Goal: Transaction & Acquisition: Obtain resource

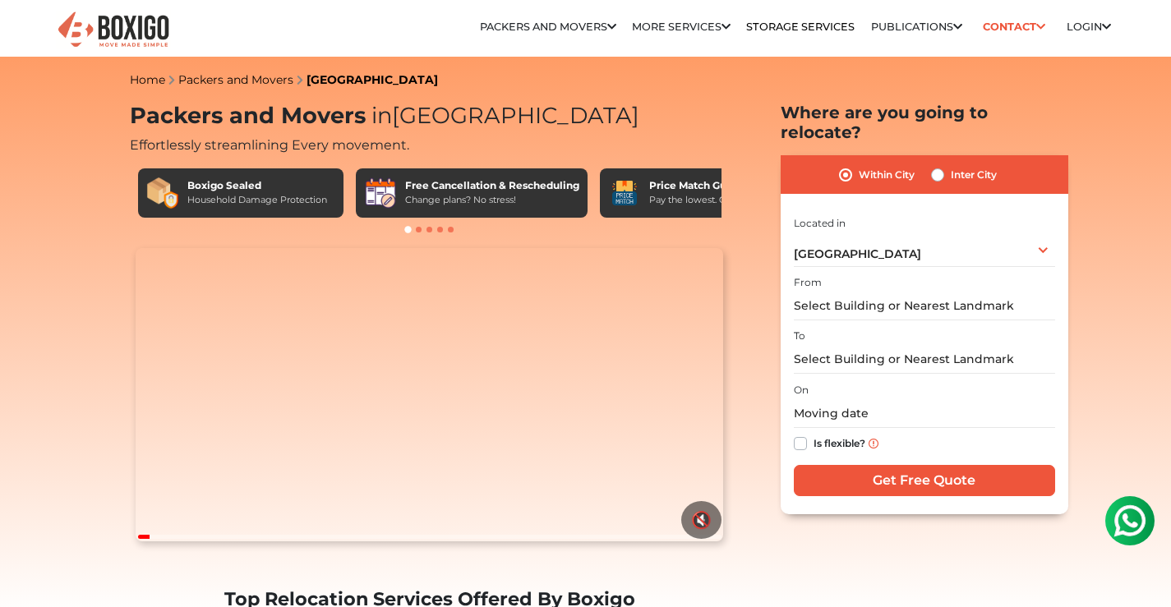
click at [947, 165] on div "Inter City" at bounding box center [964, 175] width 66 height 20
click at [951, 165] on label "Inter City" at bounding box center [974, 175] width 46 height 20
click at [942, 165] on input "Inter City" at bounding box center [937, 173] width 13 height 16
radio input "true"
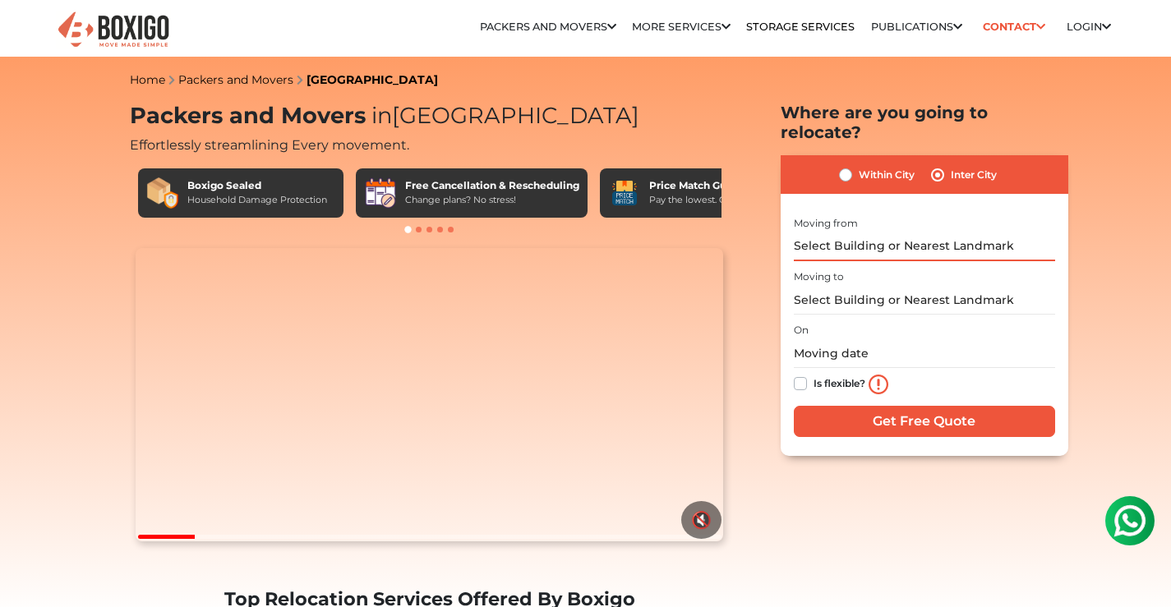
click at [887, 233] on input "text" at bounding box center [924, 247] width 261 height 29
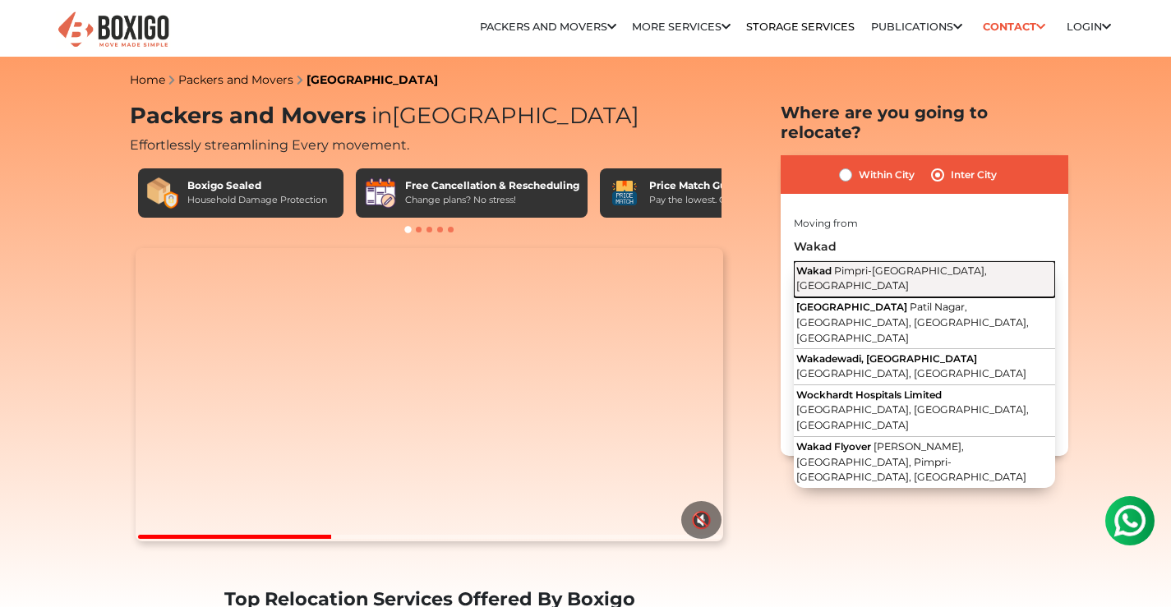
click at [883, 265] on span "Pimpri-[GEOGRAPHIC_DATA], [GEOGRAPHIC_DATA]" at bounding box center [891, 279] width 191 height 28
type input "Wakad, Pimpri-[GEOGRAPHIC_DATA], [GEOGRAPHIC_DATA]"
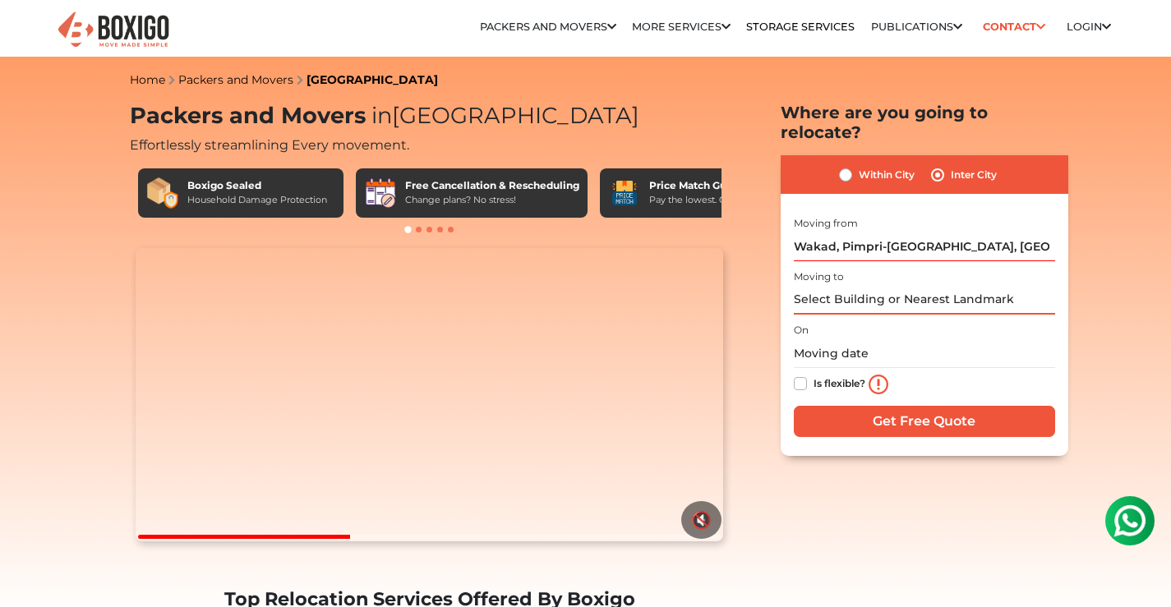
click at [869, 286] on input "text" at bounding box center [924, 300] width 261 height 29
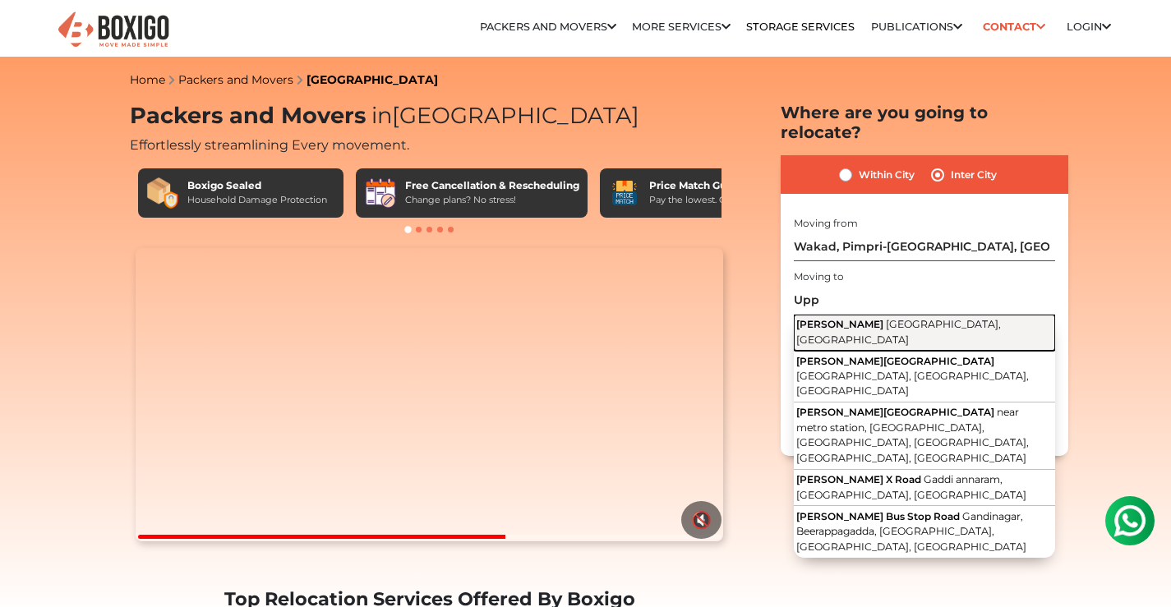
click at [878, 318] on span "[GEOGRAPHIC_DATA], [GEOGRAPHIC_DATA]" at bounding box center [898, 332] width 205 height 28
type input "[GEOGRAPHIC_DATA], [GEOGRAPHIC_DATA], [GEOGRAPHIC_DATA]"
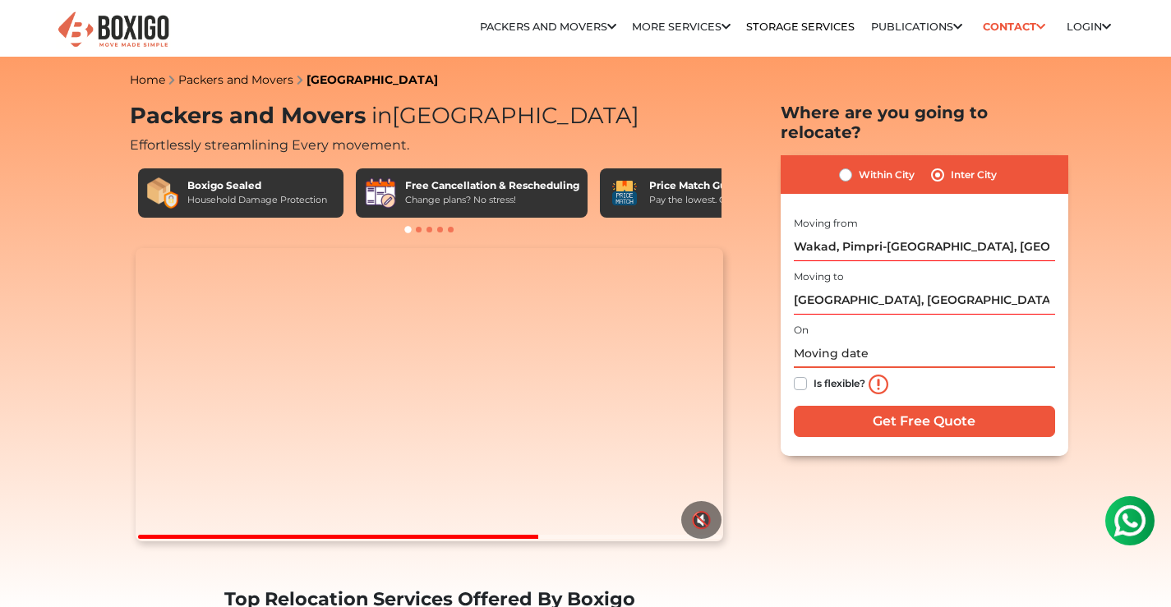
click at [837, 343] on input "text" at bounding box center [924, 353] width 261 height 29
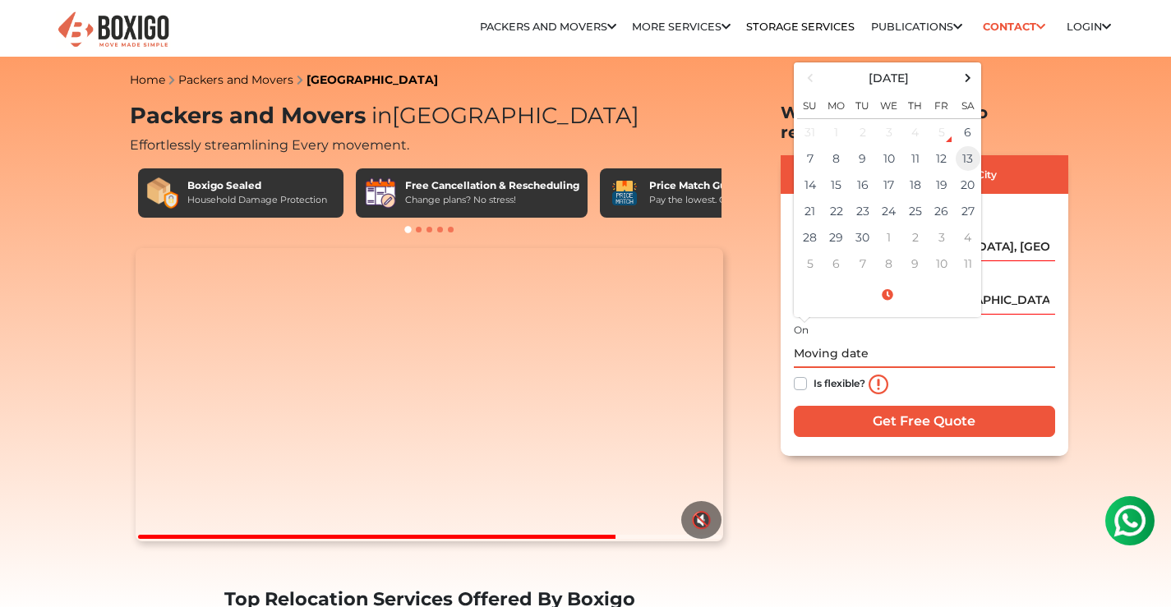
click at [962, 145] on td "13" at bounding box center [968, 158] width 26 height 26
type input "09/13/2025 12:00 AM"
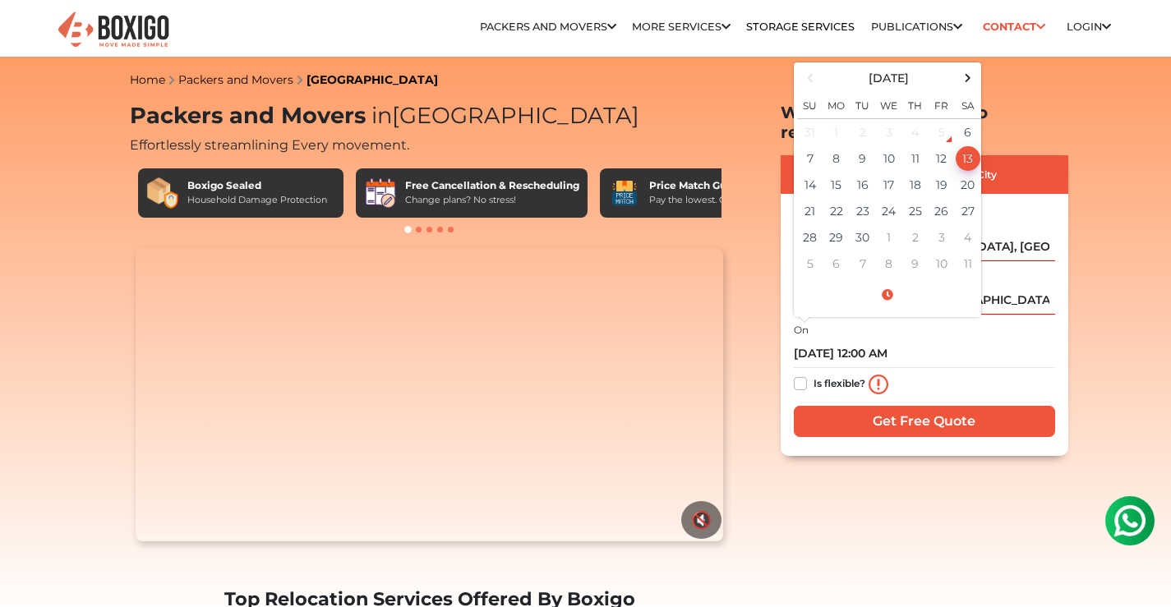
click at [843, 374] on label "Is flexible?" at bounding box center [840, 382] width 52 height 17
click at [807, 374] on input "Is flexible?" at bounding box center [800, 382] width 13 height 16
checkbox input "true"
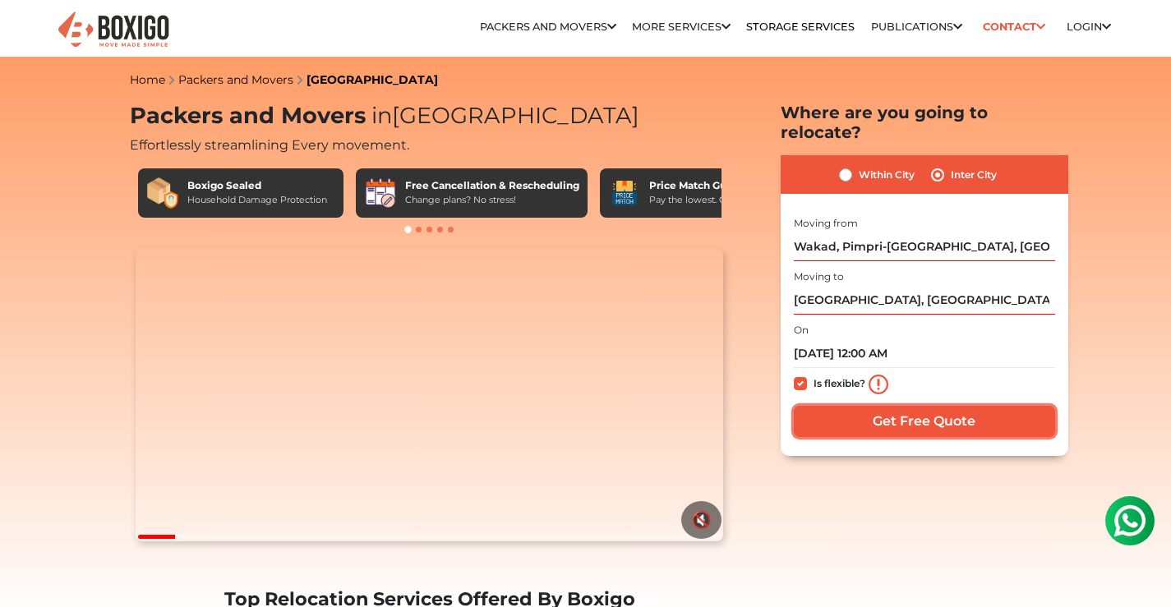
click at [862, 406] on input "Get Free Quote" at bounding box center [924, 421] width 261 height 31
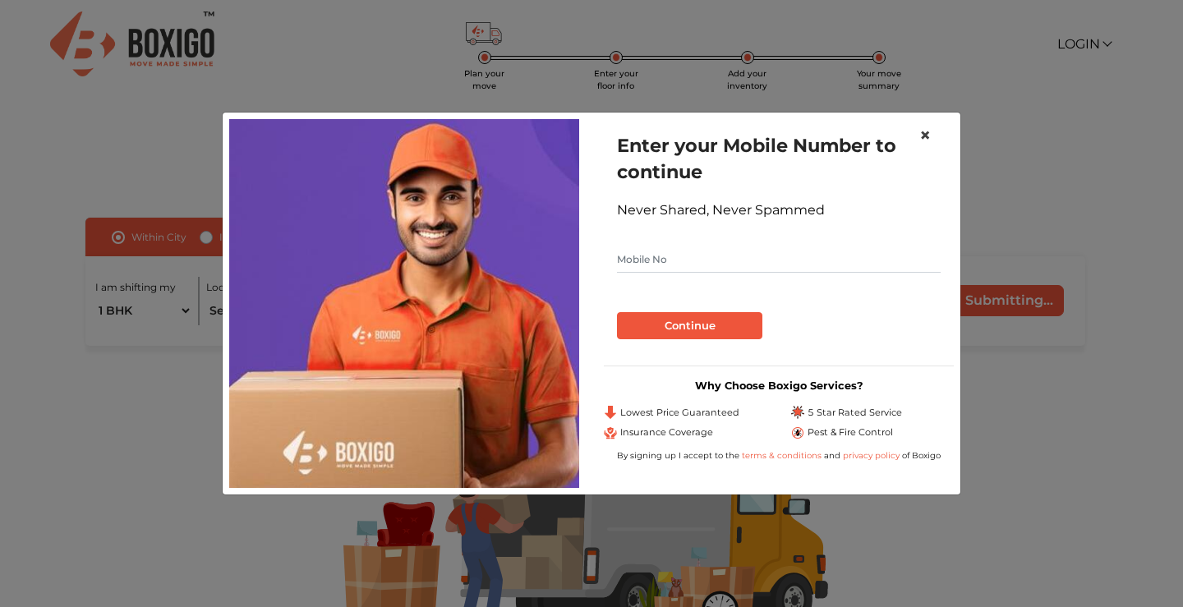
click at [925, 141] on span "×" at bounding box center [926, 135] width 12 height 24
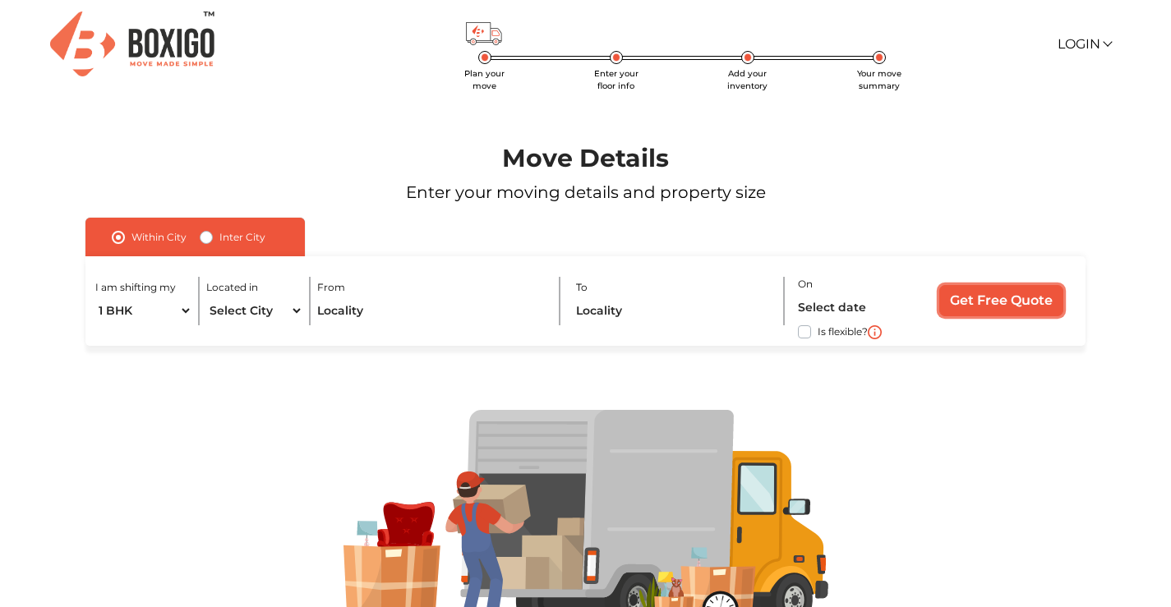
click at [975, 294] on input "Get Free Quote" at bounding box center [1001, 300] width 124 height 31
click at [340, 306] on input "text" at bounding box center [431, 311] width 228 height 29
click at [229, 235] on label "Inter City" at bounding box center [242, 238] width 46 height 20
click at [213, 235] on input "Inter City" at bounding box center [206, 236] width 13 height 16
radio input "true"
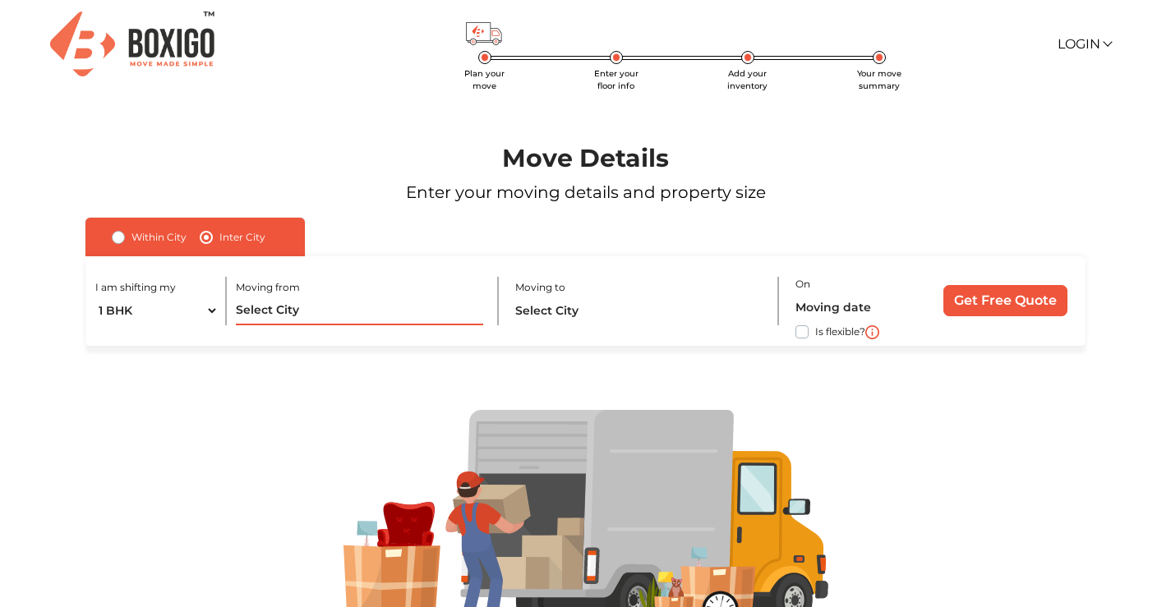
click at [273, 313] on input "text" at bounding box center [359, 311] width 247 height 29
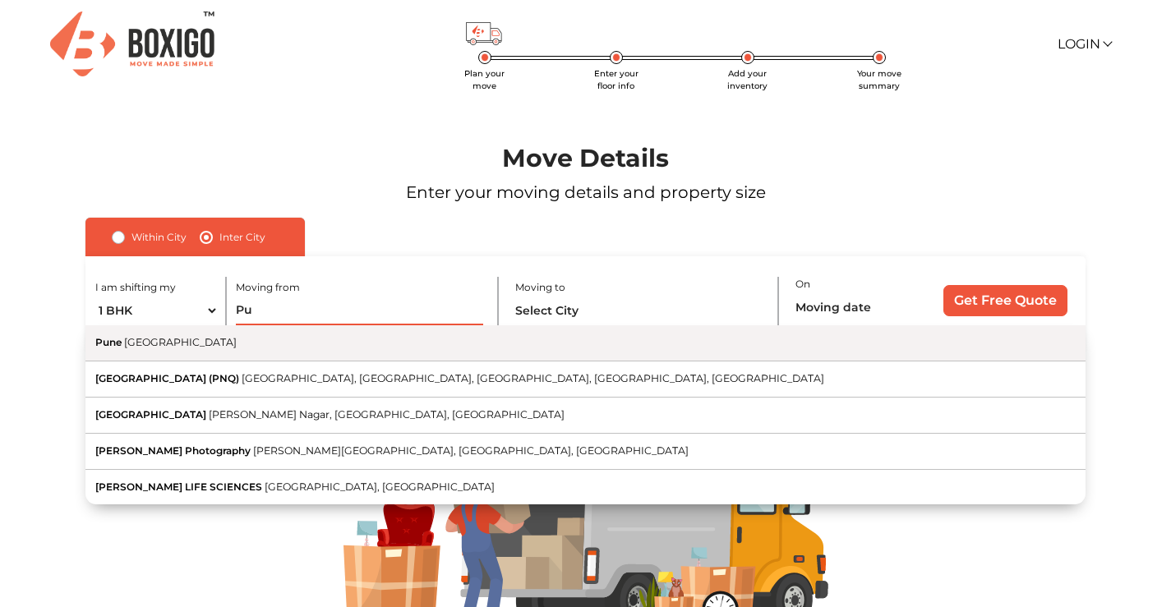
type input "P"
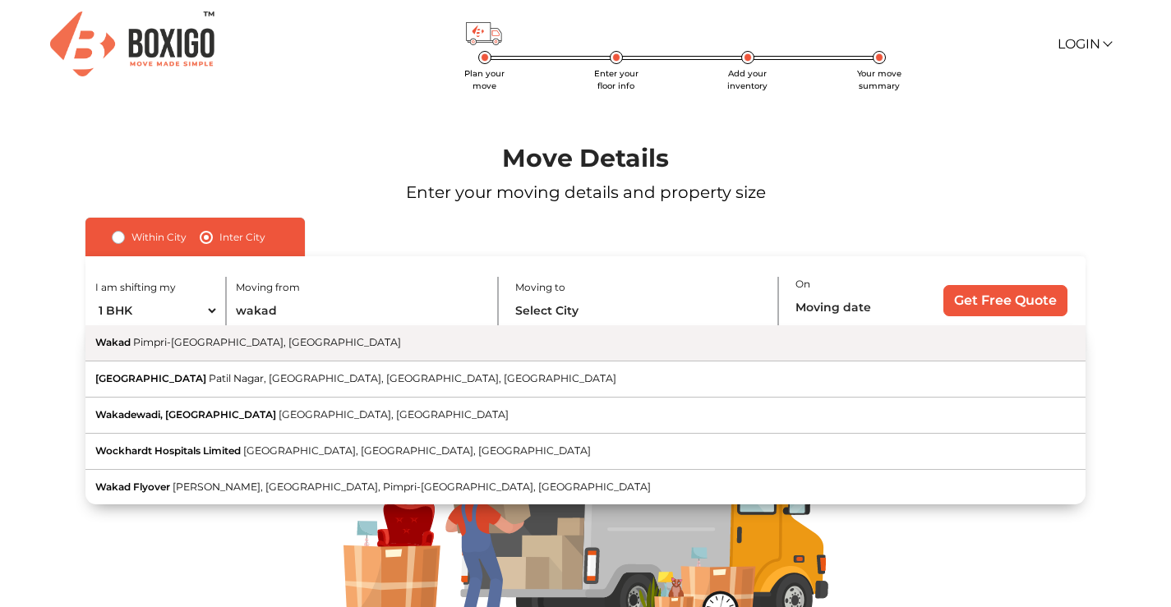
click at [278, 333] on button "Wakad Pimpri-[GEOGRAPHIC_DATA], [GEOGRAPHIC_DATA]" at bounding box center [585, 343] width 1000 height 36
type input "Wakad, Pimpri-[GEOGRAPHIC_DATA], [GEOGRAPHIC_DATA]"
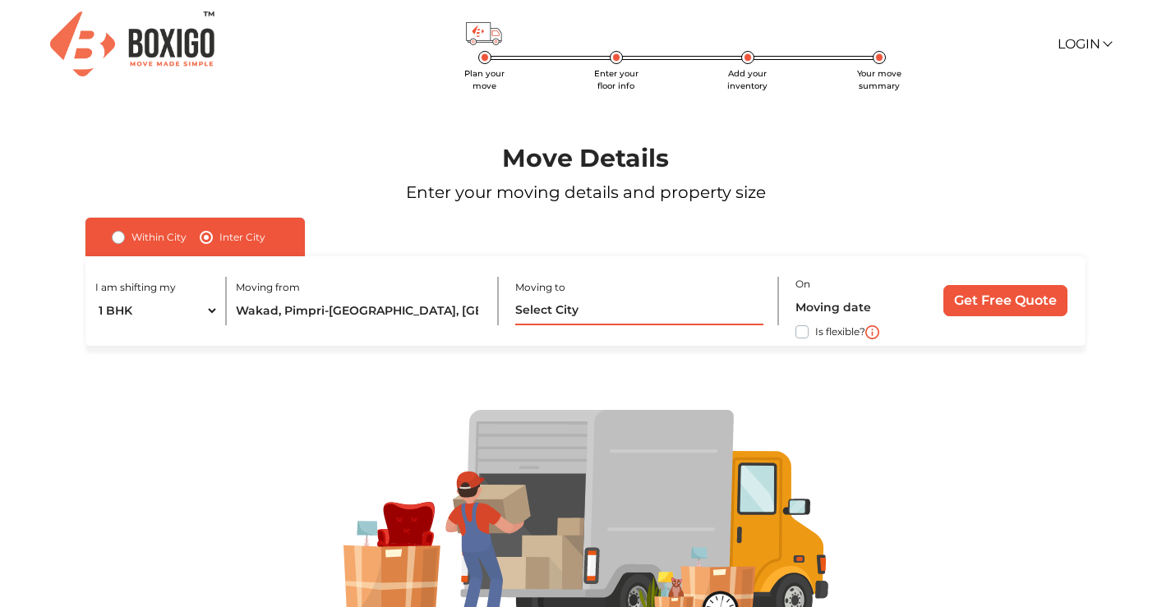
click at [537, 311] on input "text" at bounding box center [638, 311] width 247 height 29
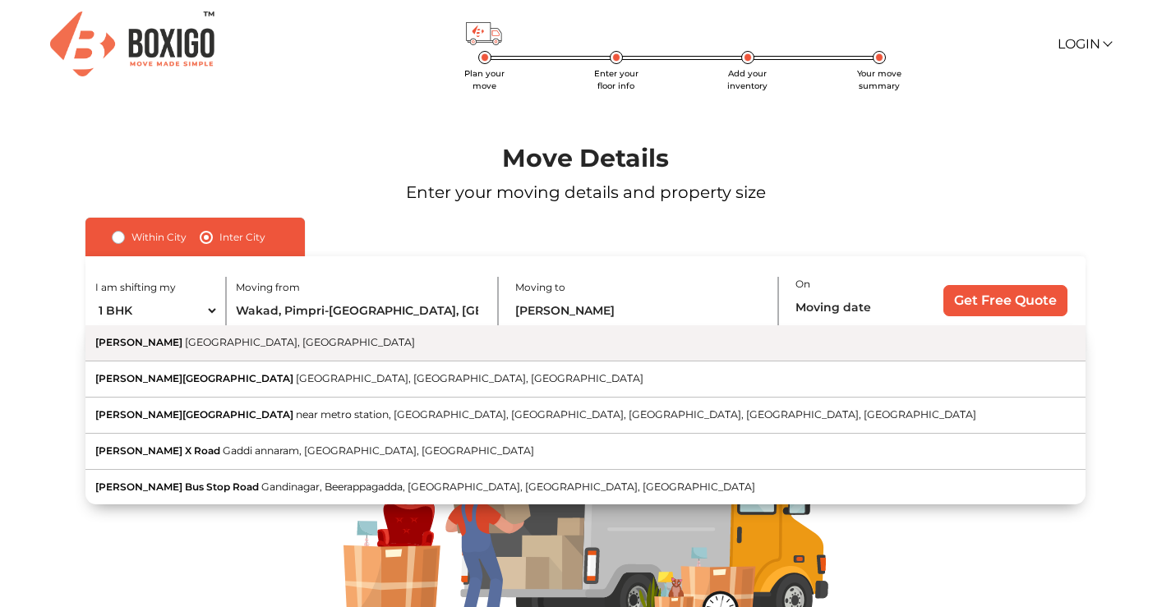
click at [563, 348] on button "[PERSON_NAME] [GEOGRAPHIC_DATA], [GEOGRAPHIC_DATA]" at bounding box center [585, 343] width 1000 height 36
type input "[GEOGRAPHIC_DATA], [GEOGRAPHIC_DATA], [GEOGRAPHIC_DATA]"
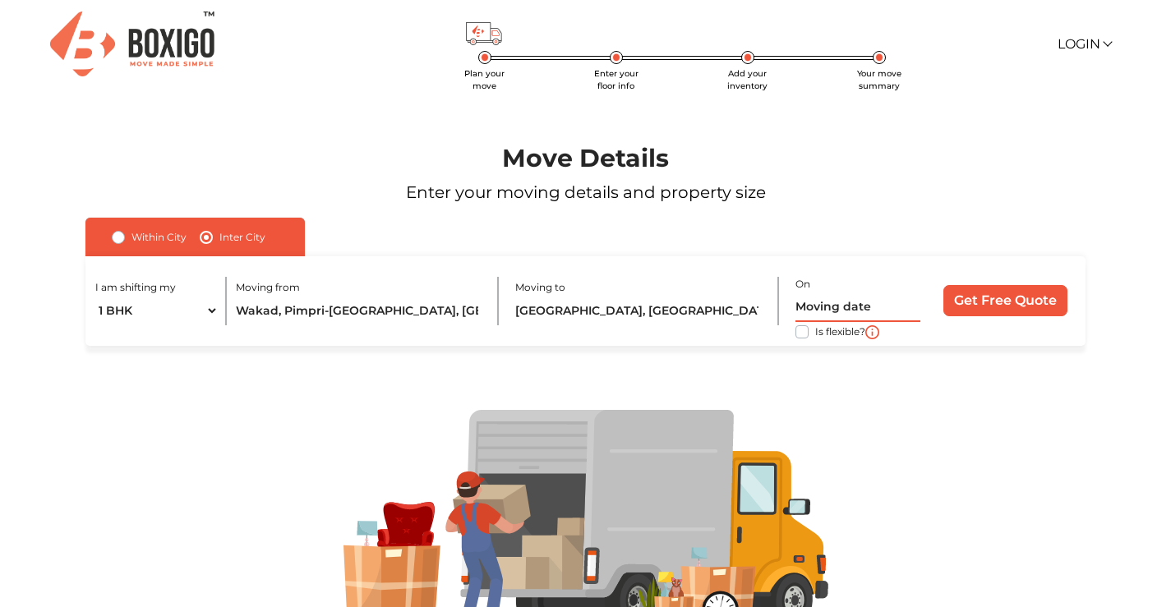
click at [820, 307] on input "text" at bounding box center [857, 307] width 125 height 29
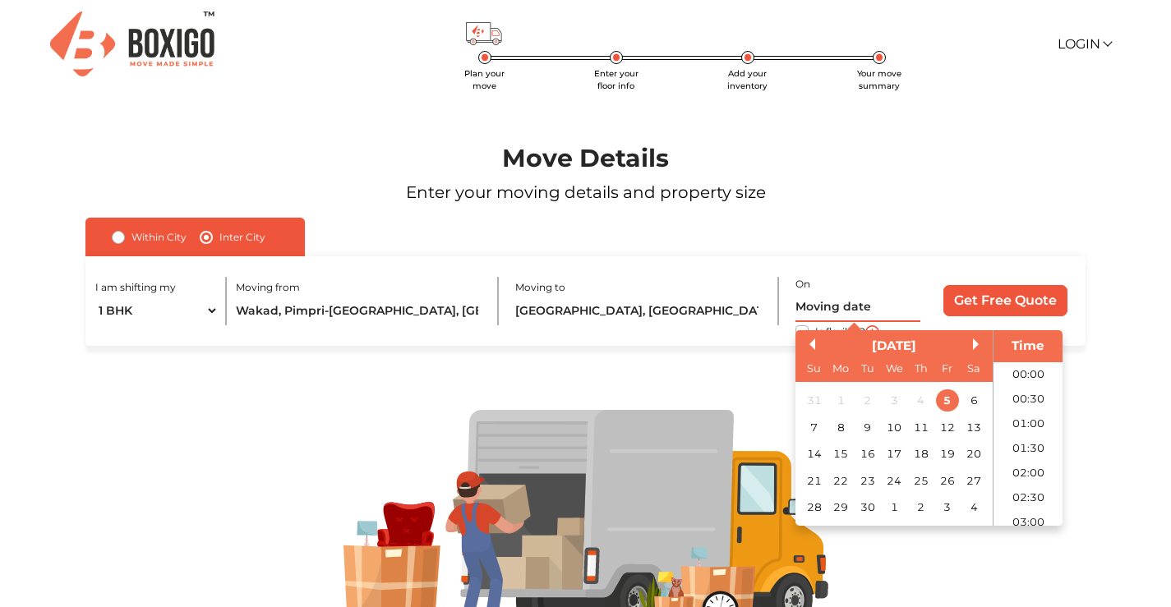
scroll to position [794, 0]
click at [979, 429] on div "13" at bounding box center [974, 428] width 22 height 22
click at [1027, 413] on li "17:00" at bounding box center [1029, 419] width 70 height 25
type input "[DATE] 5:00 PM"
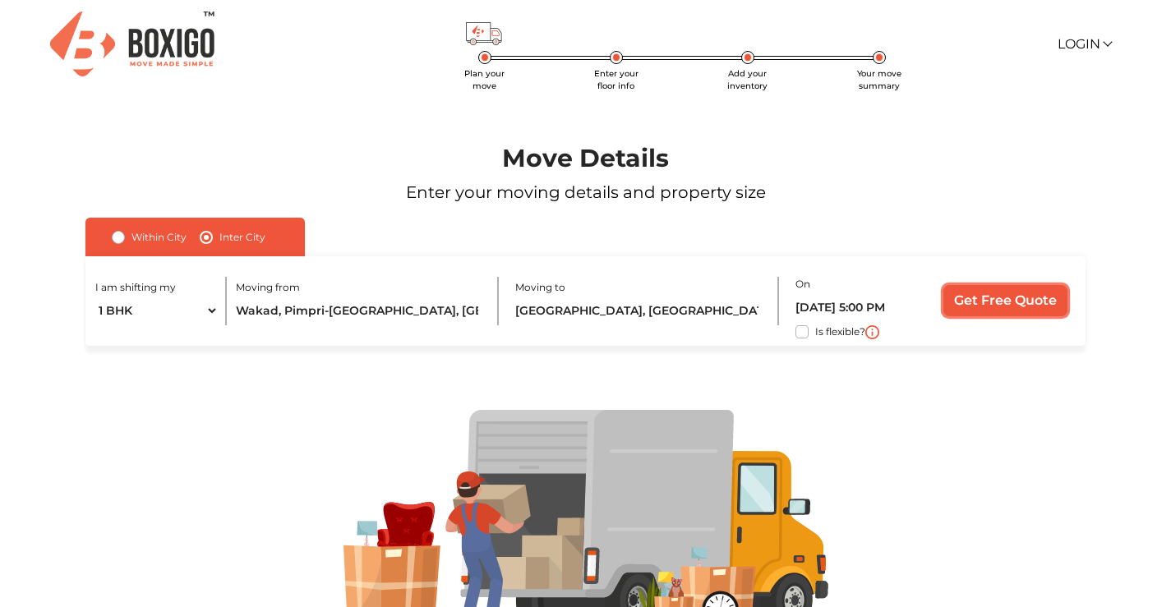
click at [1020, 310] on input "Get Free Quote" at bounding box center [1005, 300] width 124 height 31
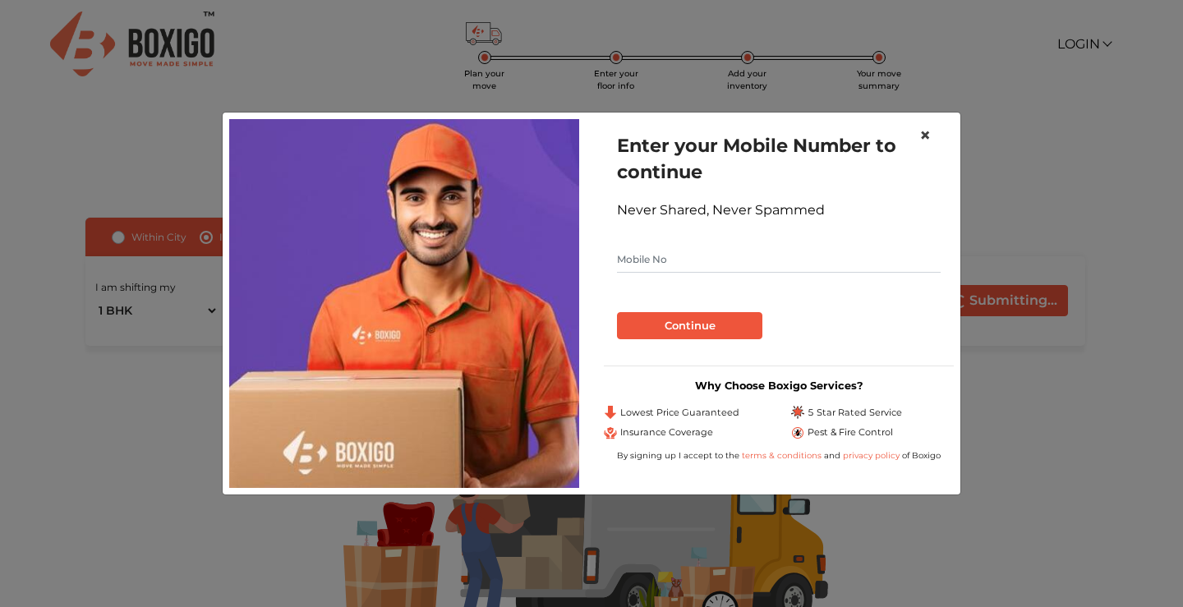
click at [927, 136] on span "×" at bounding box center [926, 135] width 12 height 24
